Goal: Check status: Check status

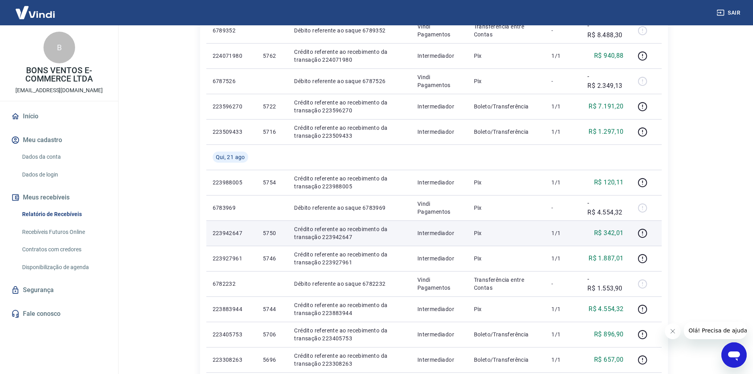
scroll to position [198, 0]
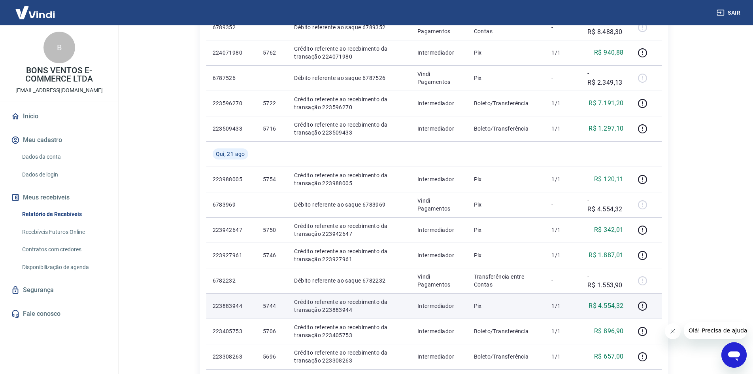
click at [270, 303] on p "5744" at bounding box center [272, 306] width 19 height 8
copy p "5744"
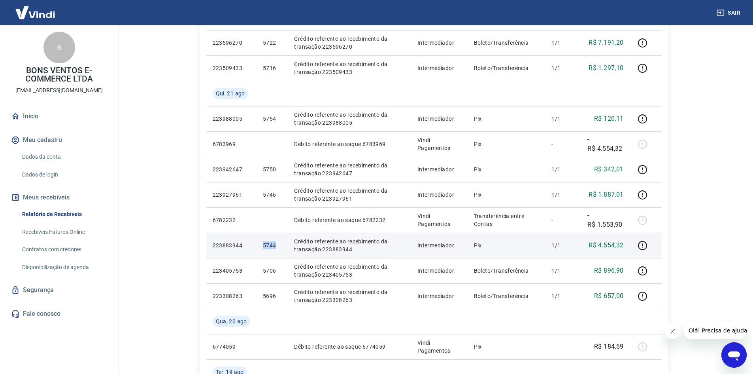
scroll to position [277, 0]
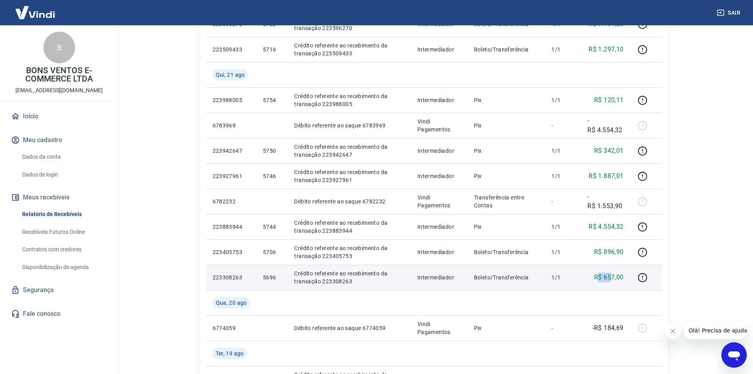
drag, startPoint x: 599, startPoint y: 274, endPoint x: 610, endPoint y: 274, distance: 11.1
click at [610, 274] on p "R$ 657,00" at bounding box center [609, 277] width 30 height 9
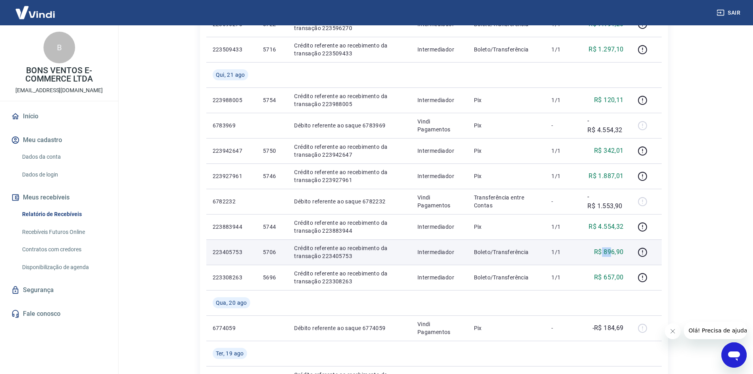
drag, startPoint x: 603, startPoint y: 250, endPoint x: 611, endPoint y: 248, distance: 8.4
click at [611, 248] on p "R$ 896,90" at bounding box center [609, 251] width 30 height 9
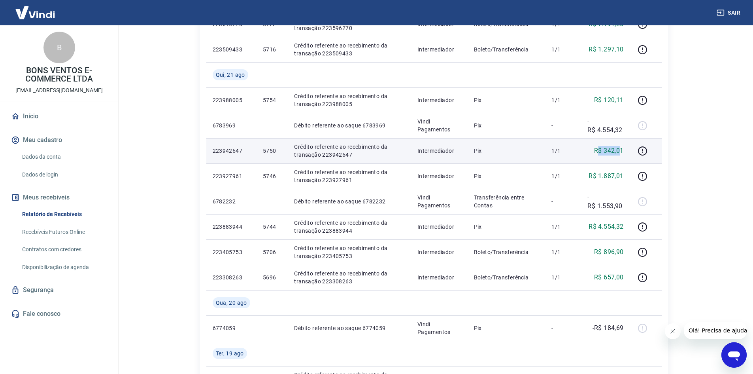
drag, startPoint x: 599, startPoint y: 148, endPoint x: 622, endPoint y: 152, distance: 23.3
click at [622, 152] on p "R$ 342,01" at bounding box center [609, 150] width 30 height 9
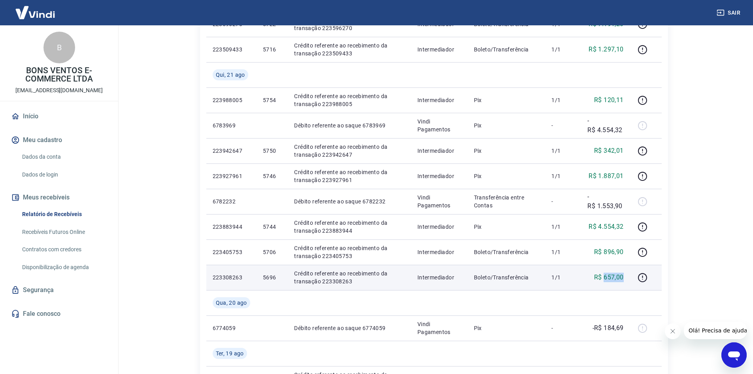
drag, startPoint x: 606, startPoint y: 276, endPoint x: 623, endPoint y: 277, distance: 17.8
click at [623, 277] on p "R$ 657,00" at bounding box center [609, 277] width 30 height 9
copy p "657,00"
click at [268, 276] on p "5696" at bounding box center [272, 277] width 19 height 8
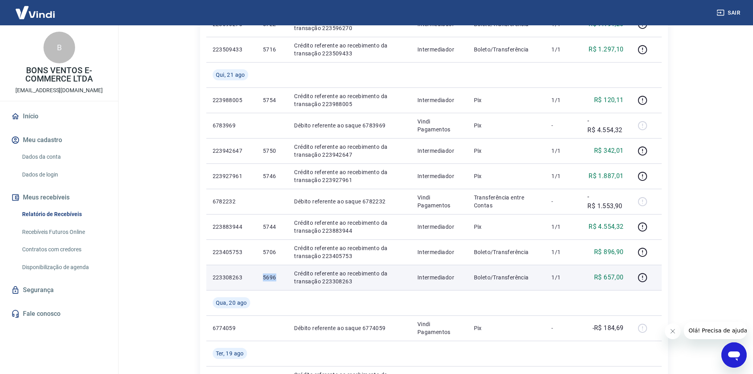
copy p "5696"
drag, startPoint x: 607, startPoint y: 275, endPoint x: 629, endPoint y: 273, distance: 22.3
click at [629, 273] on td "R$ 657,00" at bounding box center [605, 277] width 49 height 25
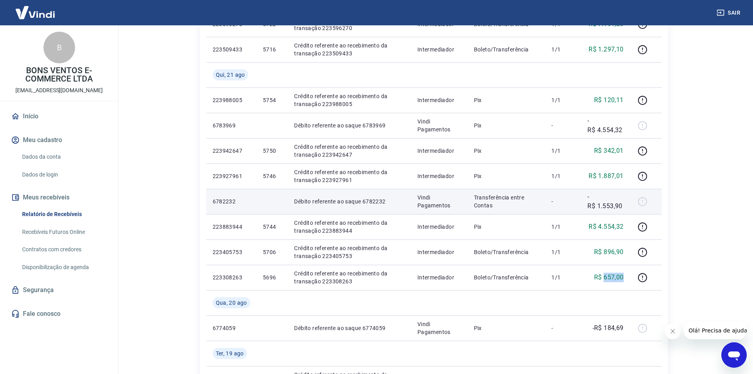
copy p "657,00"
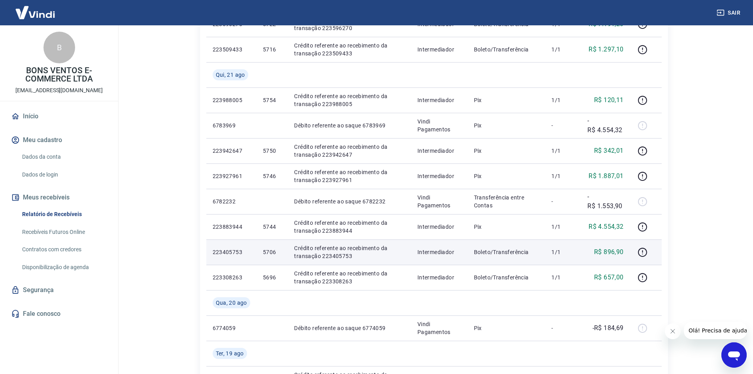
click at [265, 250] on p "5706" at bounding box center [272, 252] width 19 height 8
copy p "5706"
drag, startPoint x: 604, startPoint y: 252, endPoint x: 624, endPoint y: 249, distance: 19.9
click at [624, 249] on p "R$ 896,90" at bounding box center [609, 251] width 30 height 9
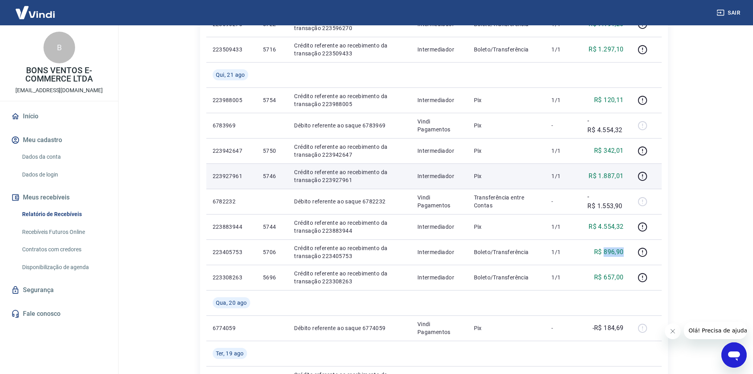
copy p "896,90"
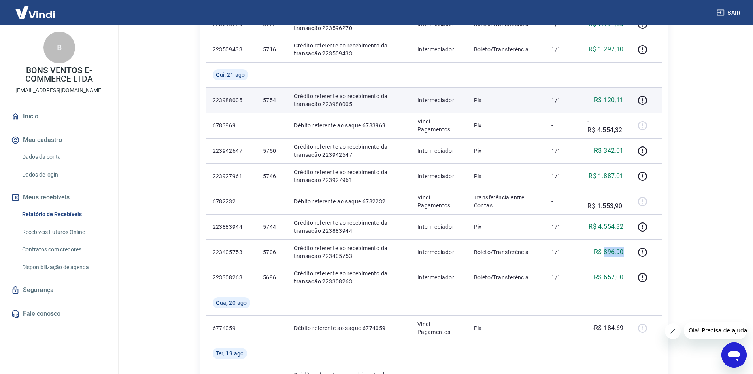
copy p "896,90"
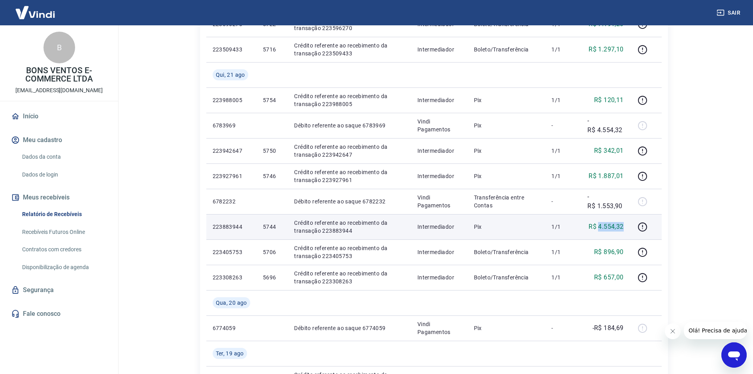
drag, startPoint x: 599, startPoint y: 226, endPoint x: 625, endPoint y: 225, distance: 26.5
click at [625, 225] on td "R$ 4.554,32" at bounding box center [605, 226] width 49 height 25
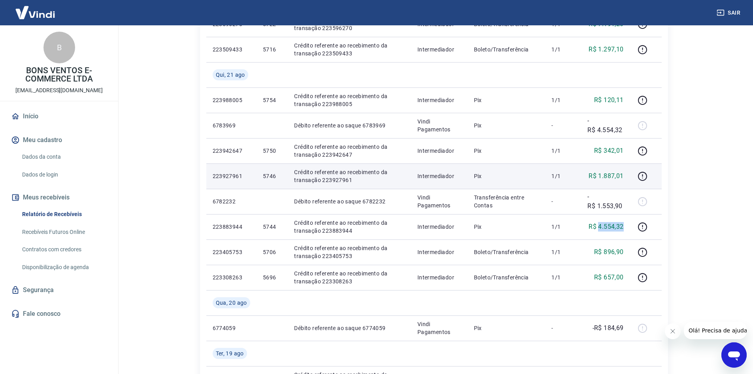
copy p "4.554,32"
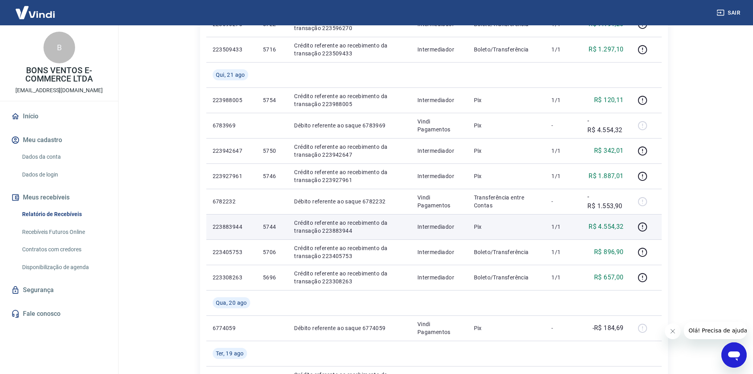
click at [267, 225] on p "5744" at bounding box center [272, 227] width 19 height 8
copy p "5744"
drag, startPoint x: 598, startPoint y: 227, endPoint x: 625, endPoint y: 226, distance: 26.9
click at [625, 226] on td "R$ 4.554,32" at bounding box center [605, 226] width 49 height 25
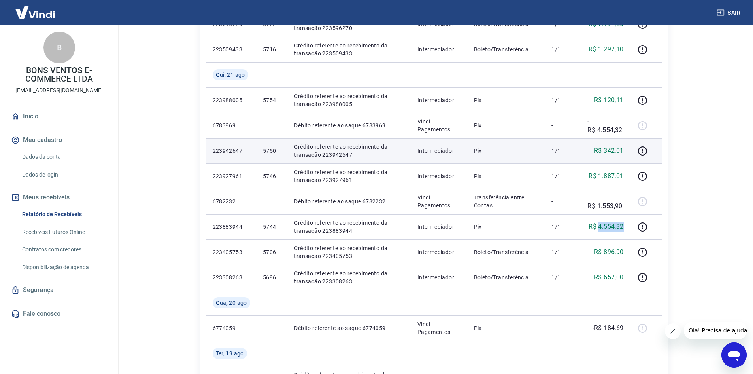
copy p "4.554,32"
